Goal: Task Accomplishment & Management: Complete application form

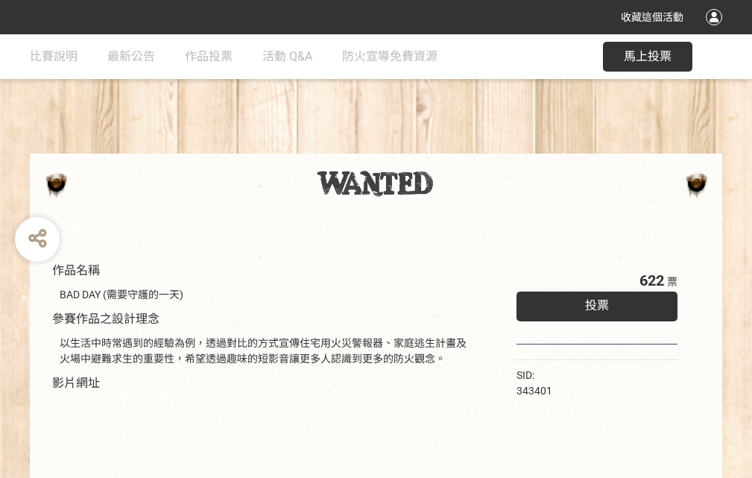
click at [717, 31] on div "收藏這個活動" at bounding box center [376, 17] width 752 height 34
click at [466, 147] on div "作品名稱 BAD DAY (需要守護的一天) 參賽作品之設計理念 以生活中時常遇到的經驗為例，透過對比的方式宣傳住宅用火災警報器、家庭逃生計畫及火場中避難求生…" at bounding box center [376, 347] width 752 height 627
click at [593, 302] on span "投票" at bounding box center [597, 305] width 24 height 14
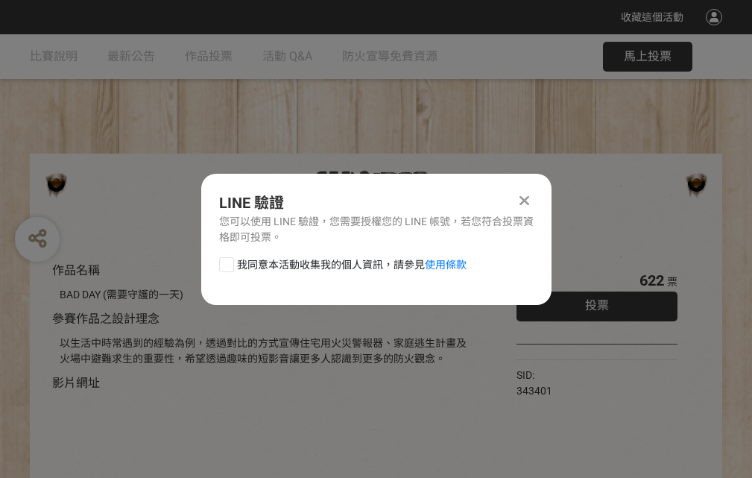
click at [225, 262] on div at bounding box center [226, 264] width 15 height 15
checkbox input "true"
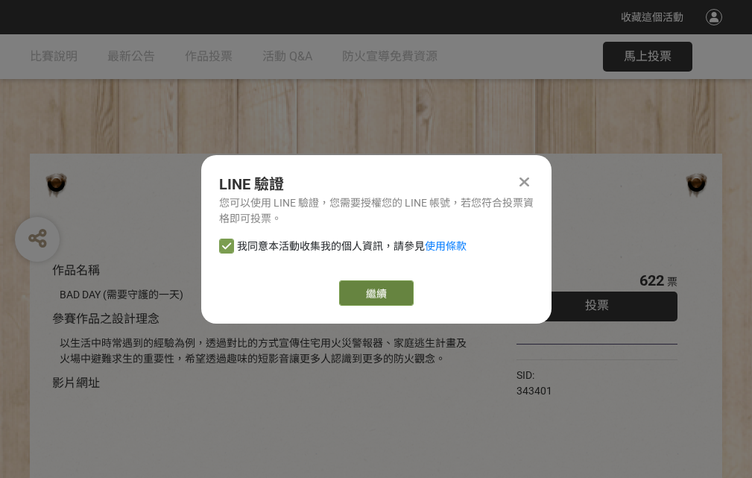
click at [375, 293] on link "繼續" at bounding box center [376, 292] width 75 height 25
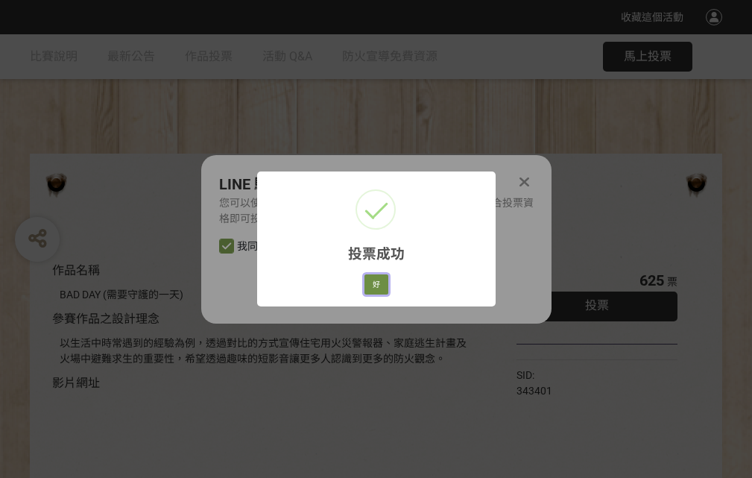
click at [372, 282] on button "好" at bounding box center [377, 284] width 24 height 21
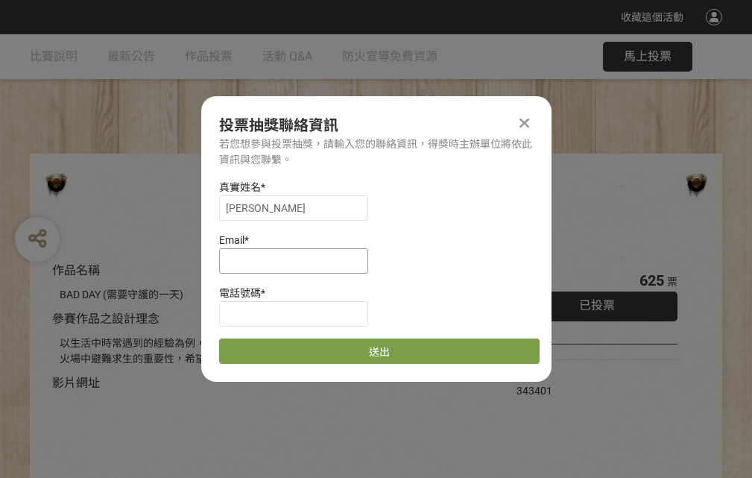
click at [298, 260] on input at bounding box center [293, 260] width 149 height 25
type input "[EMAIL_ADDRESS][DOMAIN_NAME]"
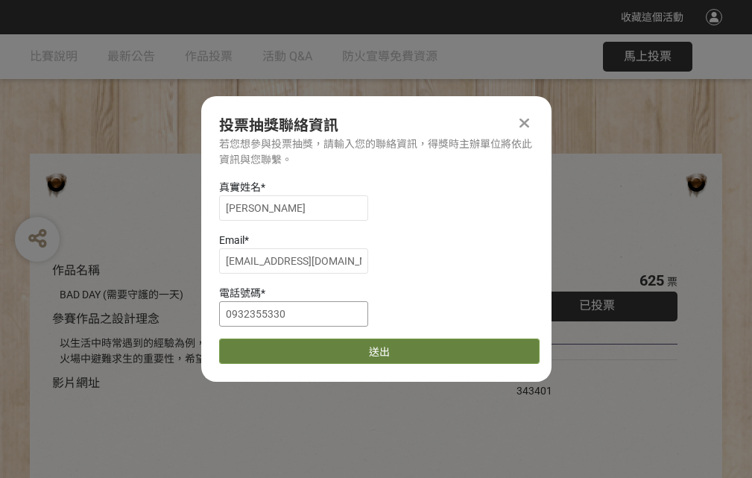
type input "0932355330"
click at [262, 346] on button "送出" at bounding box center [379, 351] width 321 height 25
